Goal: Information Seeking & Learning: Learn about a topic

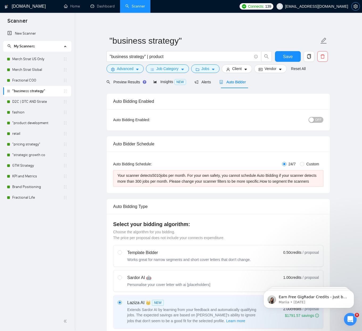
click at [352, 6] on button "button" at bounding box center [356, 6] width 9 height 9
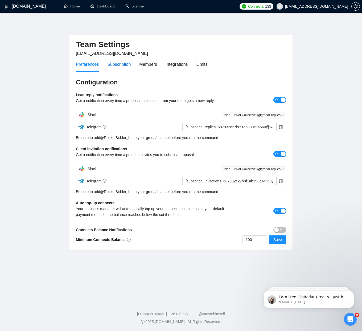
click at [115, 61] on div "Subscription" at bounding box center [118, 64] width 23 height 7
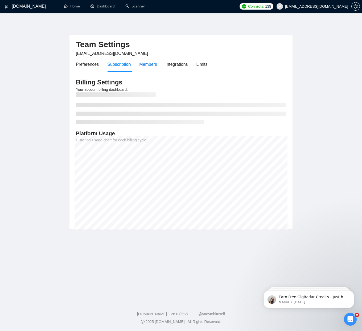
click at [157, 64] on div "Members" at bounding box center [148, 64] width 18 height 7
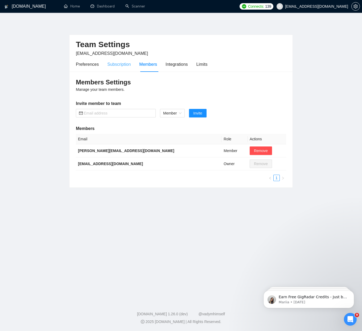
click at [123, 68] on div "Subscription" at bounding box center [118, 64] width 23 height 15
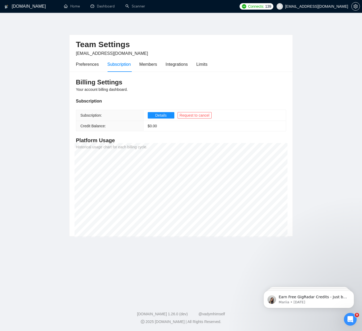
click at [196, 64] on div "Preferences Subscription Members Integrations Limits" at bounding box center [142, 64] width 132 height 15
click at [185, 65] on div "Integrations" at bounding box center [177, 64] width 22 height 7
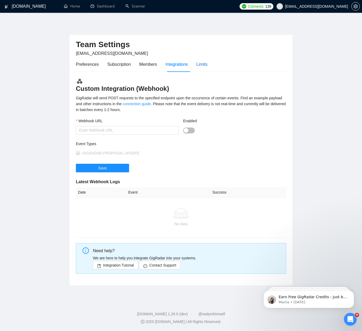
click at [205, 66] on div "Limits" at bounding box center [202, 64] width 11 height 7
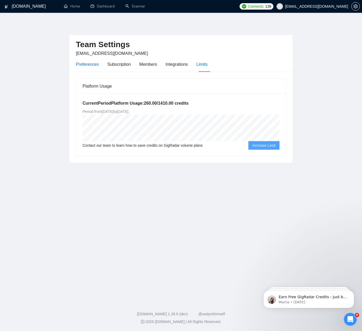
click at [95, 65] on div "Preferences" at bounding box center [87, 64] width 23 height 7
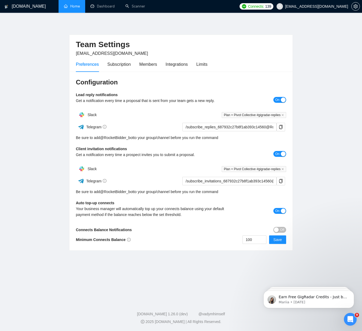
click at [64, 6] on link "Home" at bounding box center [72, 6] width 16 height 5
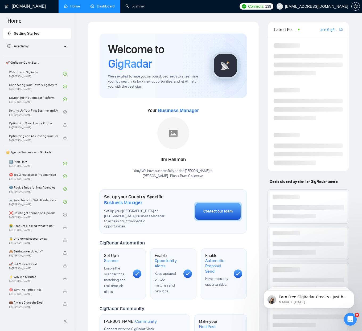
click at [115, 6] on link "Dashboard" at bounding box center [103, 6] width 24 height 5
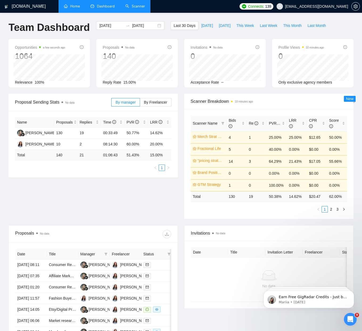
click at [136, 6] on link "Scanner" at bounding box center [136, 6] width 20 height 5
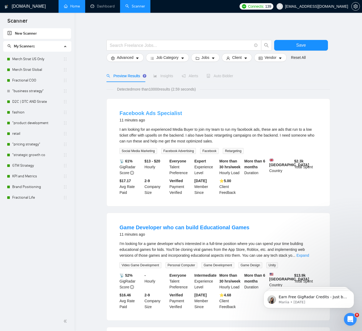
click at [131, 111] on link "Facebook Ads Specialist" at bounding box center [151, 113] width 63 height 6
click at [202, 130] on div "I am looking for an experienced Media Buyer to join my team to run my facebook …" at bounding box center [219, 136] width 198 height 18
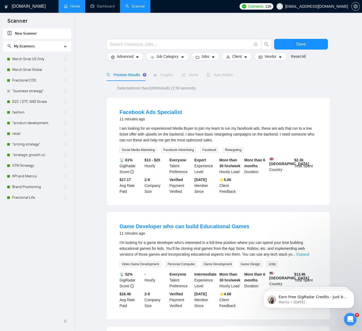
drag, startPoint x: 286, startPoint y: 181, endPoint x: 282, endPoint y: 179, distance: 4.3
click at [286, 181] on div "📡 61% GigRadar Score $13 - $20 Hourly Everyone Talent Preference Expert Experie…" at bounding box center [219, 175] width 200 height 37
click at [169, 75] on span "Insights" at bounding box center [164, 75] width 20 height 4
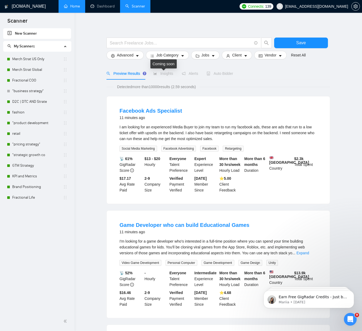
click at [164, 73] on span "Insights" at bounding box center [164, 73] width 20 height 4
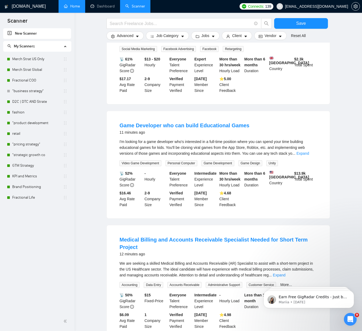
scroll to position [141, 0]
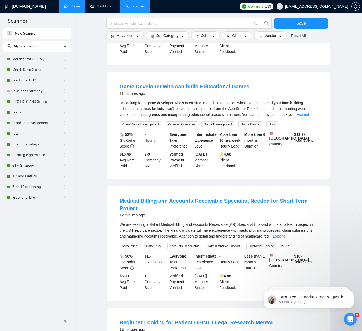
click at [264, 180] on div "Game Developer who can build Educational Games 11 minutes ago I'm looking for a…" at bounding box center [218, 125] width 223 height 107
click at [305, 117] on link "Expand" at bounding box center [303, 114] width 13 height 4
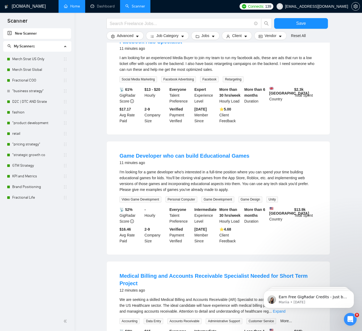
scroll to position [0, 0]
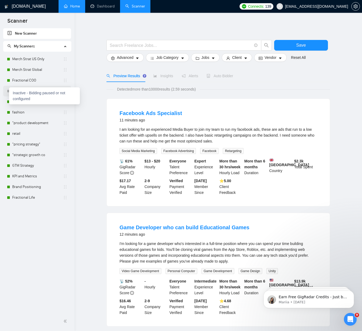
click at [8, 91] on div at bounding box center [8, 91] width 3 height 3
